Goal: Check status: Check status

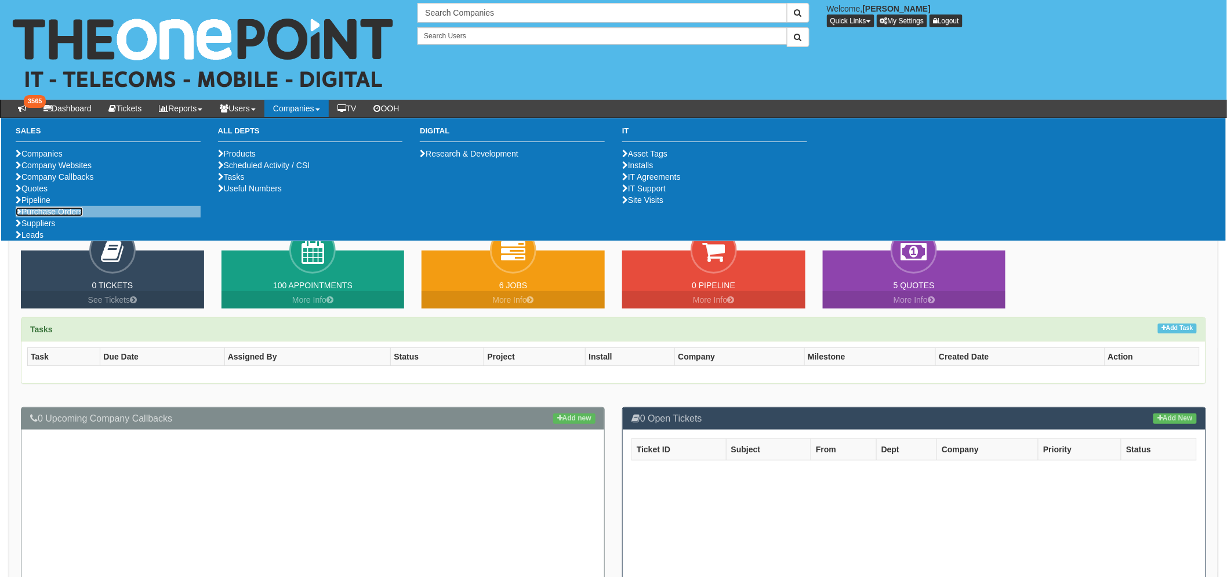
click at [77, 216] on link "Purchase Orders" at bounding box center [49, 211] width 67 height 9
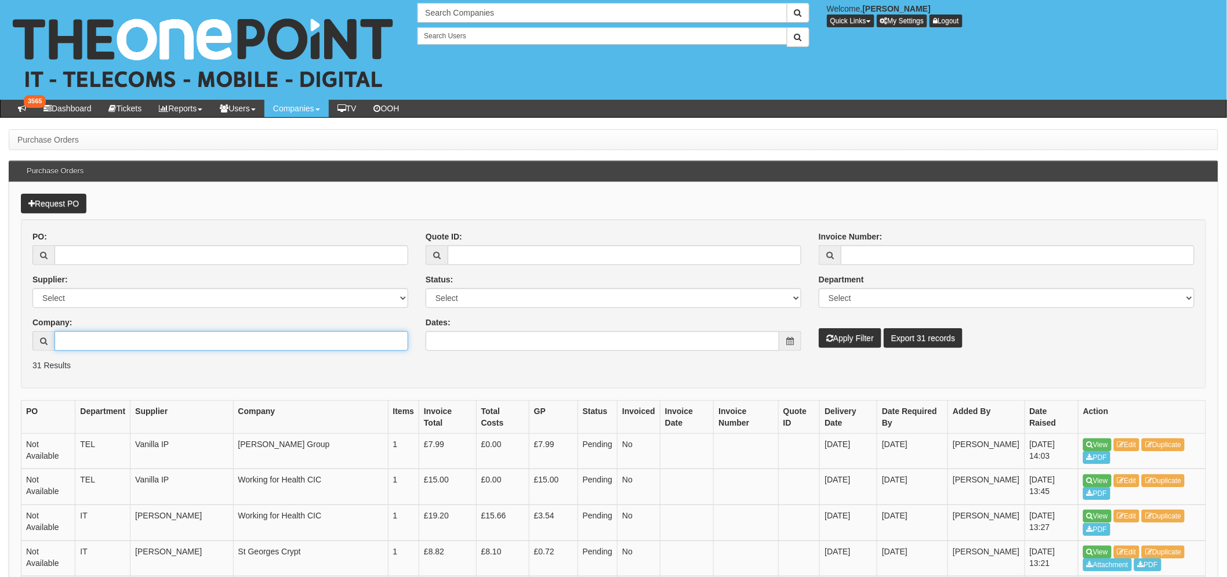
click at [118, 349] on input "Company:" at bounding box center [232, 341] width 354 height 20
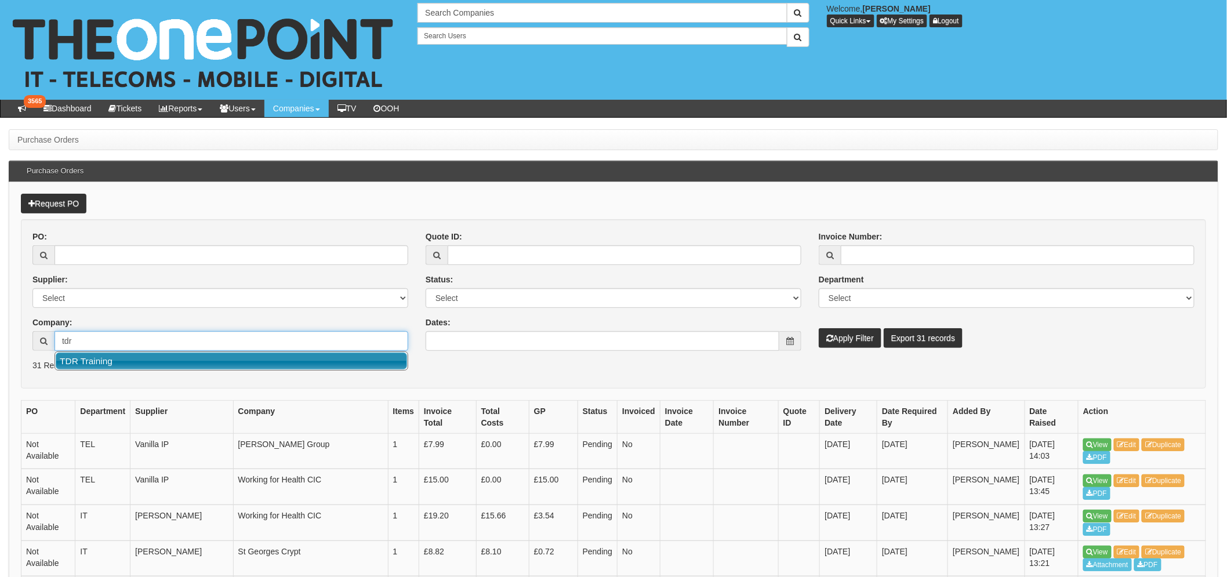
click at [100, 364] on link "TDR Training" at bounding box center [231, 361] width 351 height 17
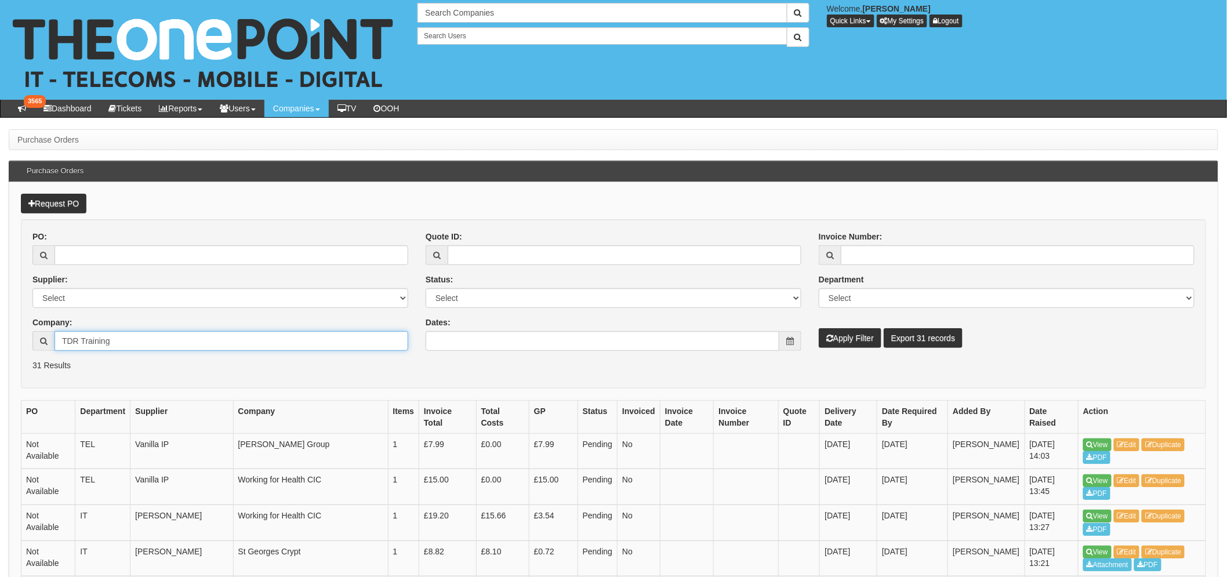
type input "TDR Training"
click at [833, 341] on button "Apply Filter" at bounding box center [850, 338] width 63 height 20
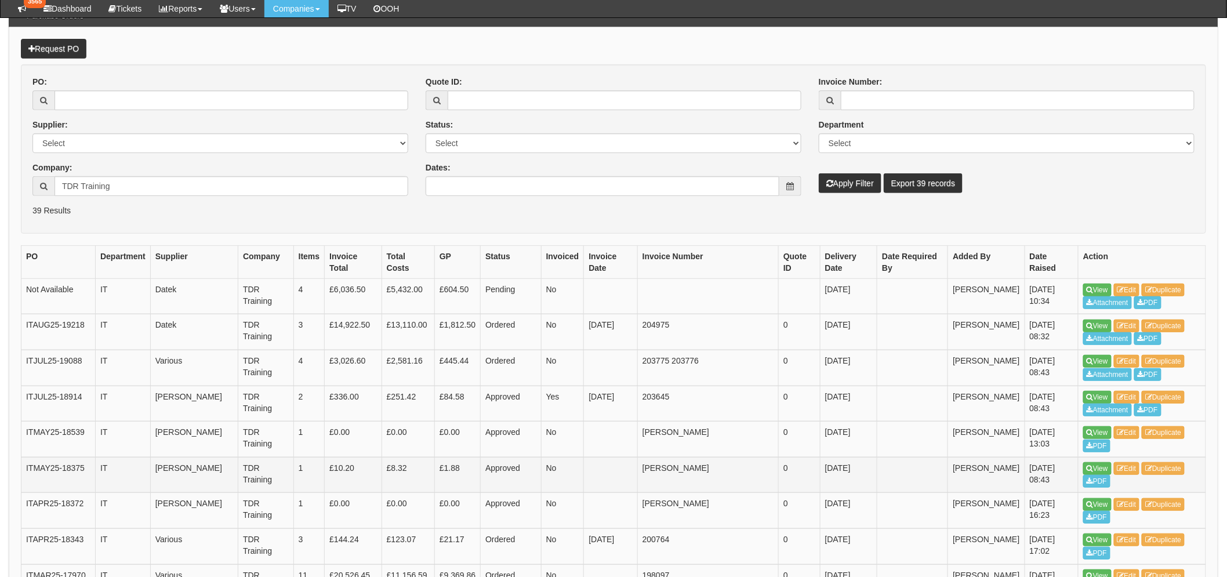
scroll to position [129, 0]
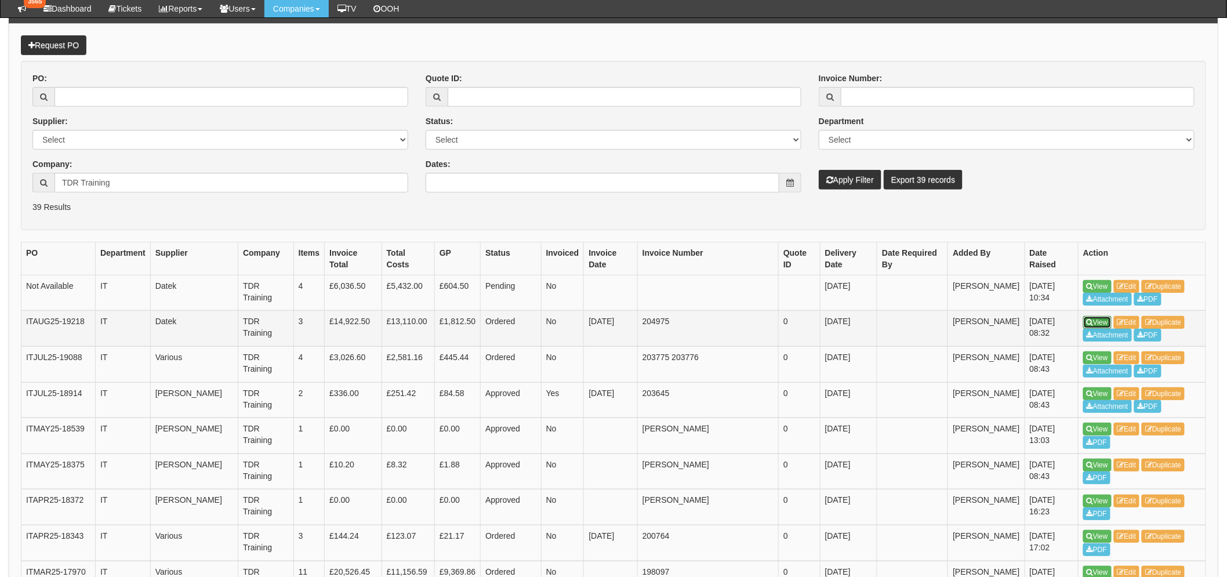
click at [1094, 324] on link "View" at bounding box center [1097, 322] width 28 height 13
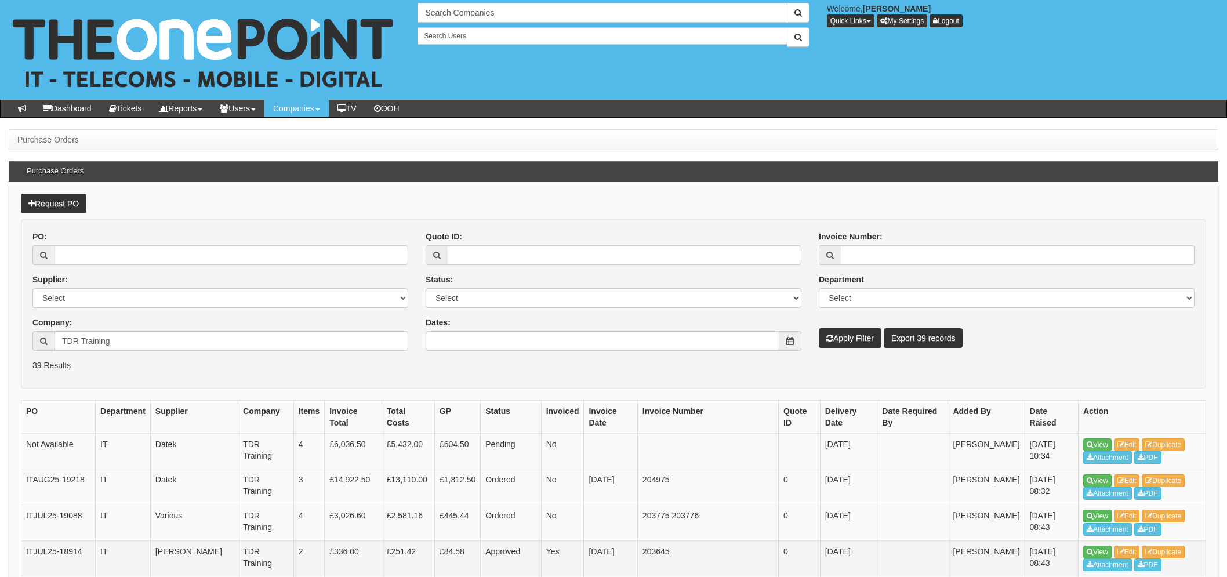
scroll to position [158, 0]
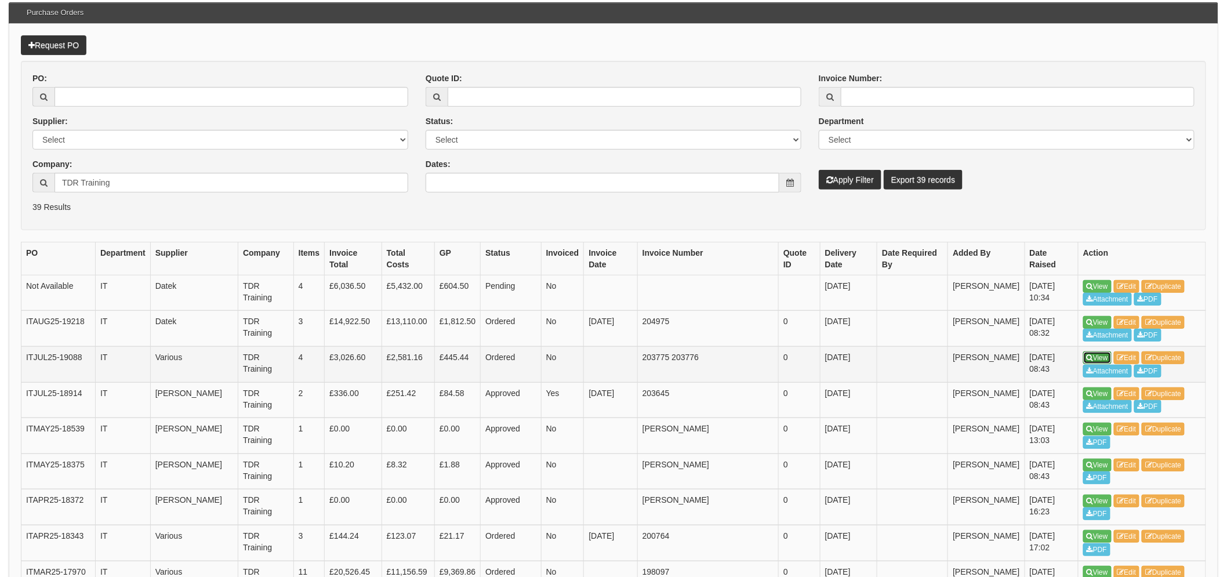
click at [1093, 356] on link "View" at bounding box center [1097, 357] width 28 height 13
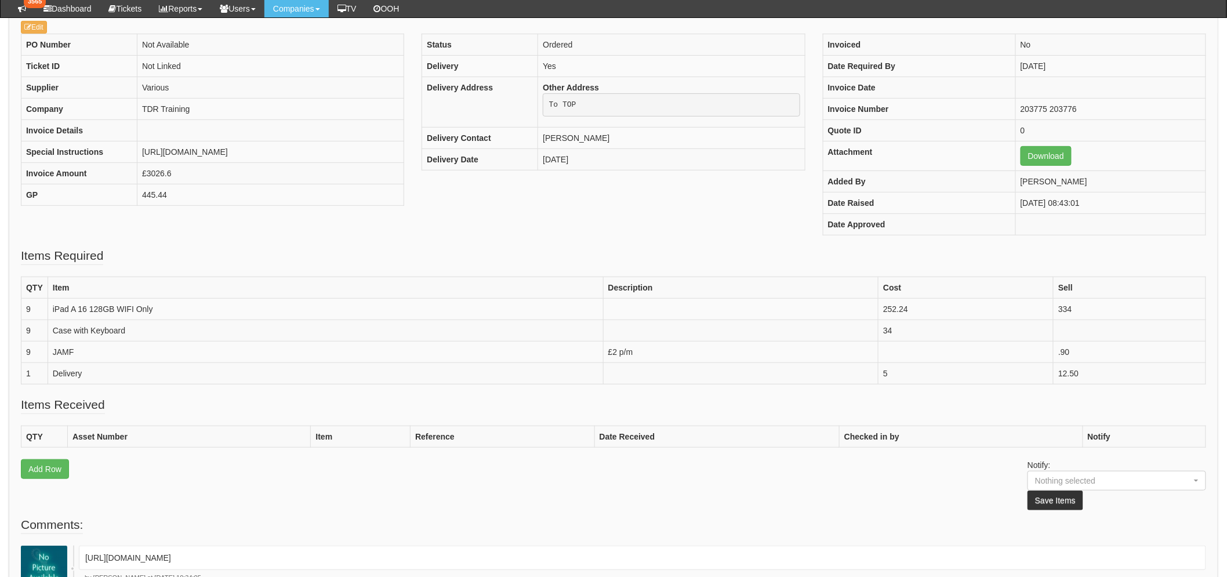
scroll to position [401, 0]
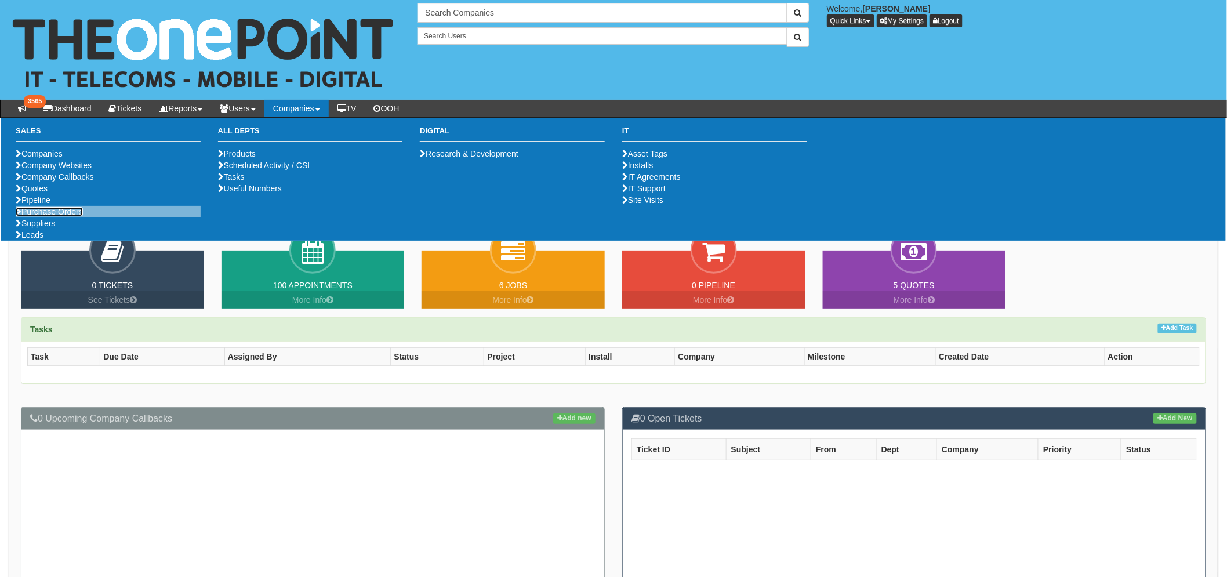
click at [59, 216] on link "Purchase Orders" at bounding box center [49, 211] width 67 height 9
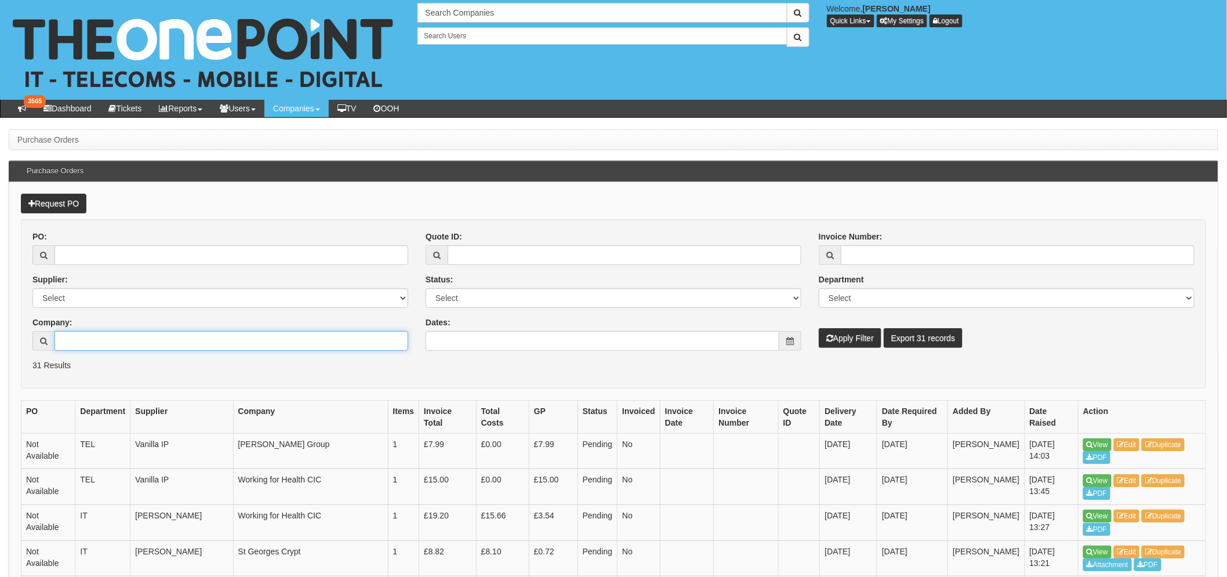
click at [101, 339] on input "Company:" at bounding box center [232, 341] width 354 height 20
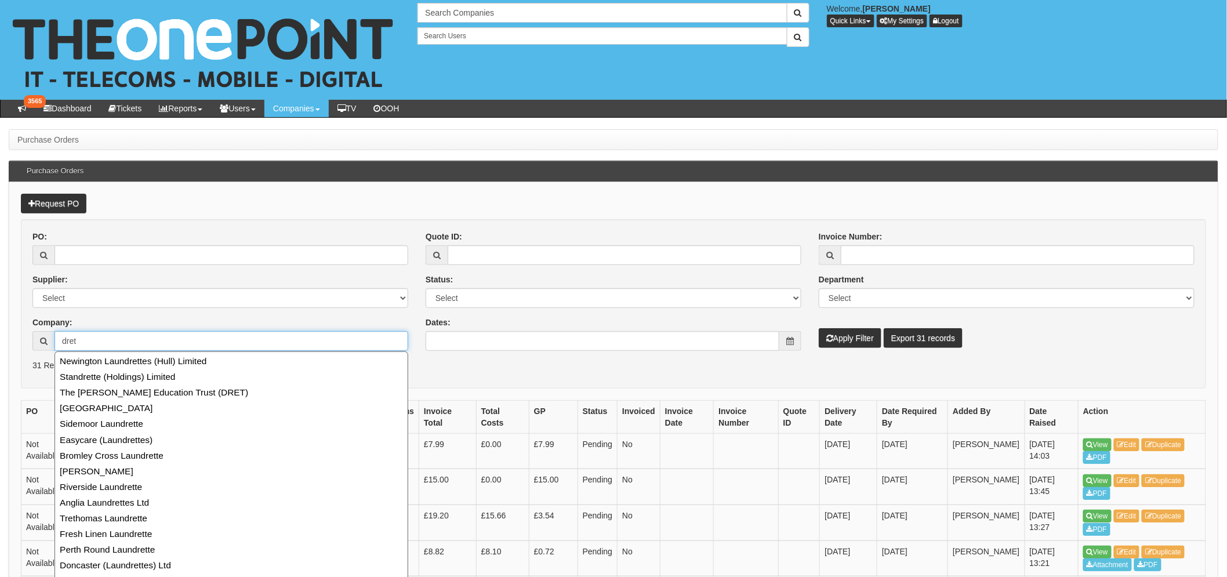
drag, startPoint x: 101, startPoint y: 339, endPoint x: 53, endPoint y: 343, distance: 48.3
click at [53, 343] on div "30 results are available, use up and down arrow keys to navigate. dret" at bounding box center [220, 341] width 376 height 20
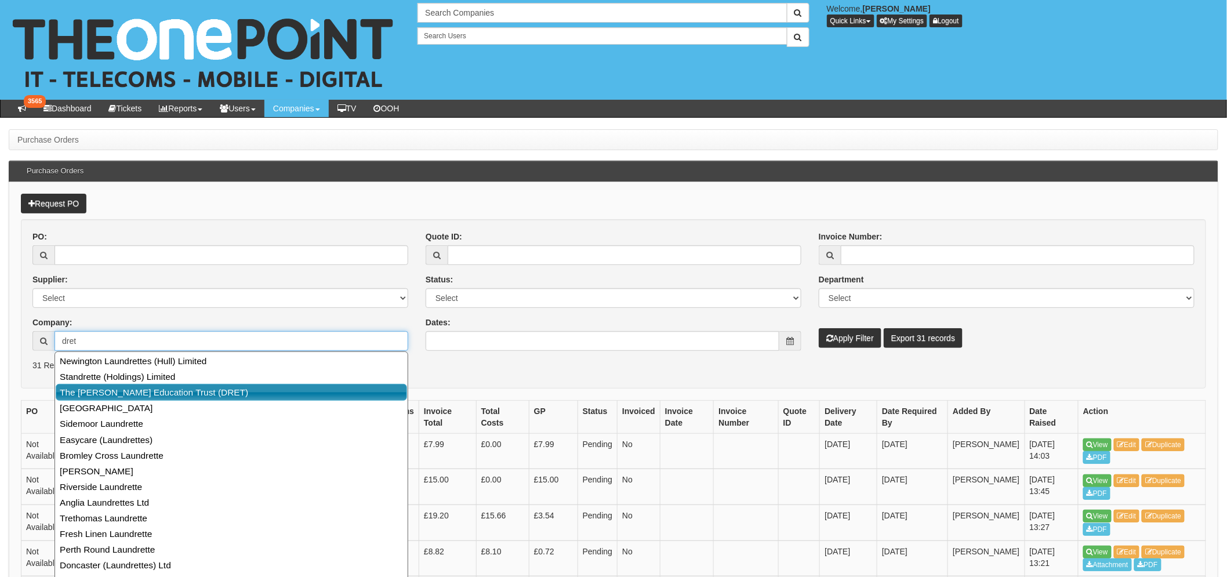
click at [113, 390] on link "The [PERSON_NAME] Education Trust (DRET)" at bounding box center [231, 392] width 351 height 17
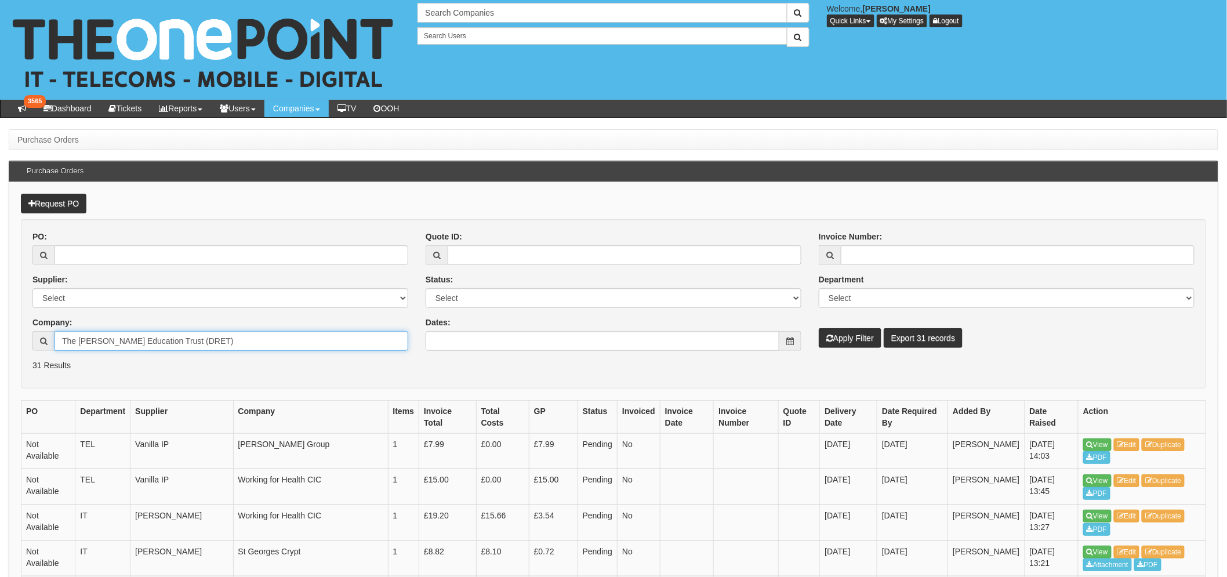
type input "The [PERSON_NAME] Education Trust (DRET)"
click at [862, 344] on button "Apply Filter" at bounding box center [850, 338] width 63 height 20
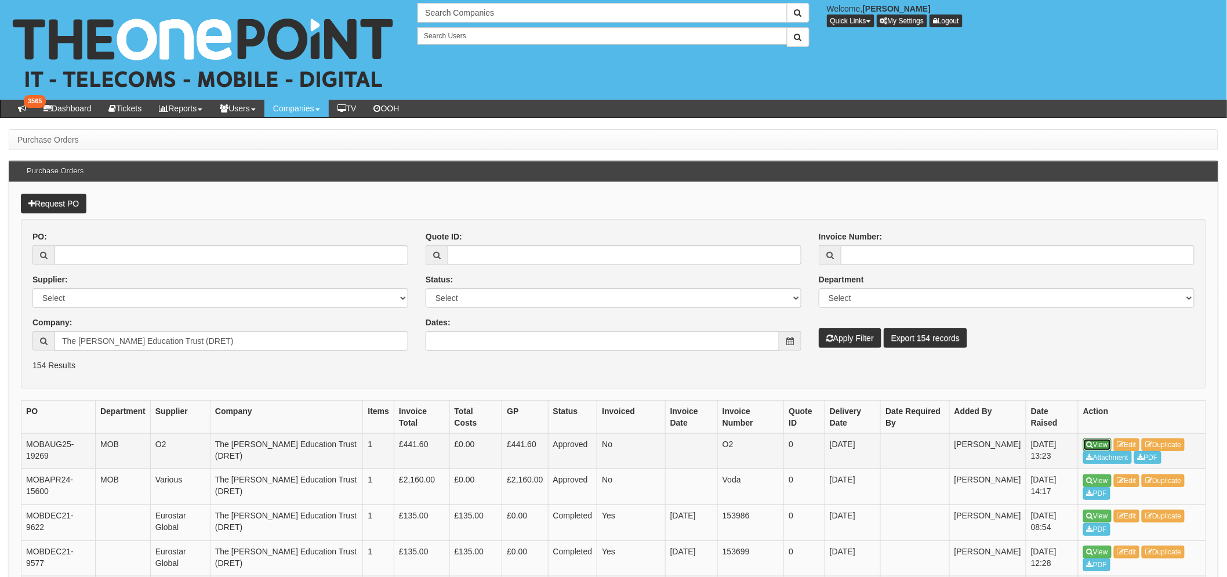
click at [1098, 445] on link "View" at bounding box center [1097, 444] width 28 height 13
